Goal: Transaction & Acquisition: Book appointment/travel/reservation

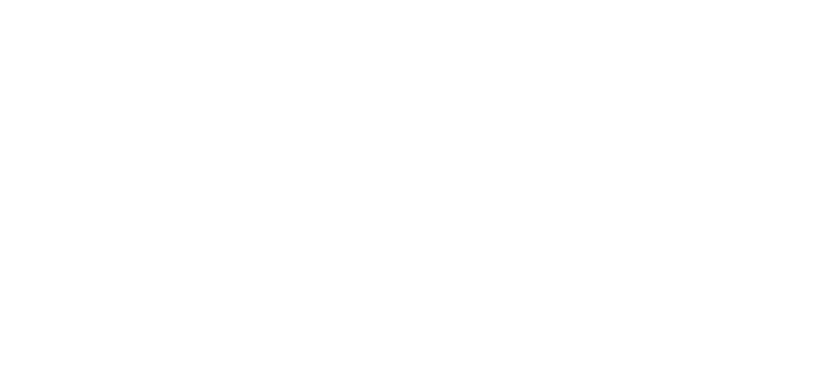
select select ""en""
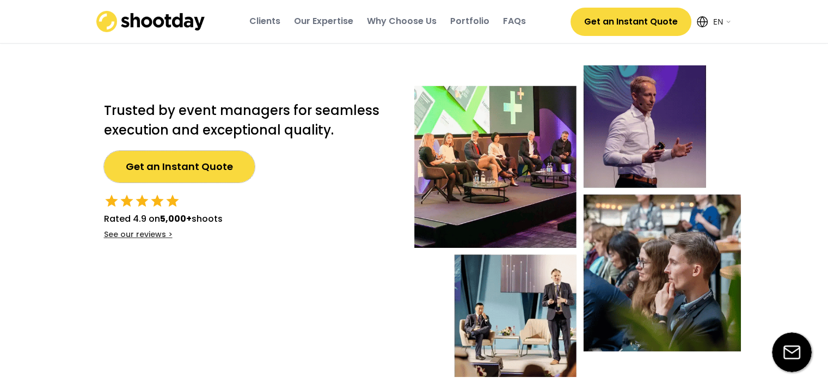
click at [168, 163] on button "Get an Instant Quote" at bounding box center [179, 167] width 151 height 32
